Goal: Find specific page/section: Find specific page/section

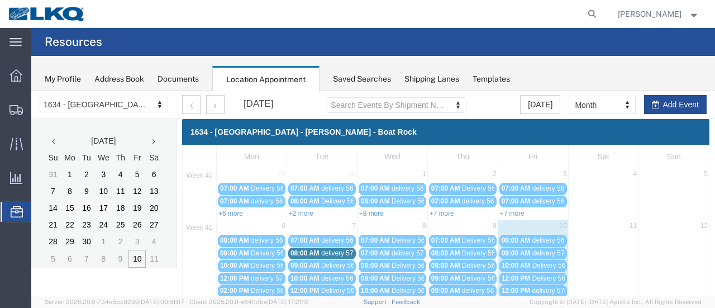
scroll to position [224, 0]
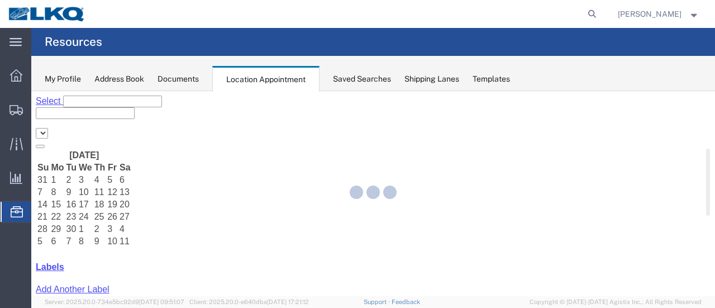
select select "28712"
